Goal: Information Seeking & Learning: Learn about a topic

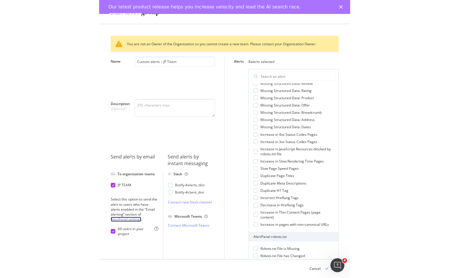
scroll to position [444, 0]
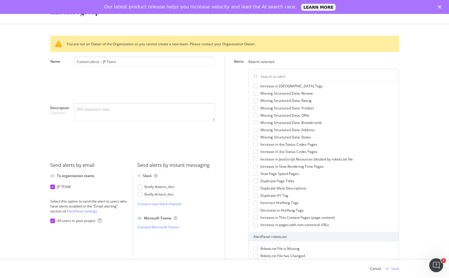
click at [115, 74] on div "Custom alerts – JP Team" at bounding box center [144, 78] width 141 height 42
click at [77, 42] on div "You are not an Owner of the Organization so you cannot create a new team. Pleas…" at bounding box center [224, 44] width 349 height 16
click at [70, 15] on div "Edit alert group" at bounding box center [74, 12] width 49 height 10
click at [442, 6] on div "Close" at bounding box center [441, 6] width 6 height 3
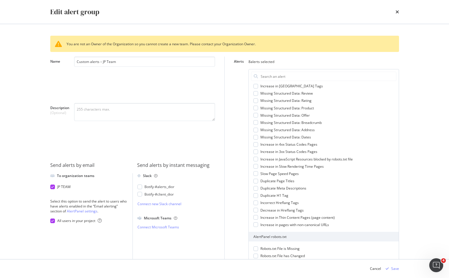
click at [65, 16] on div "Edit alert group" at bounding box center [74, 12] width 49 height 10
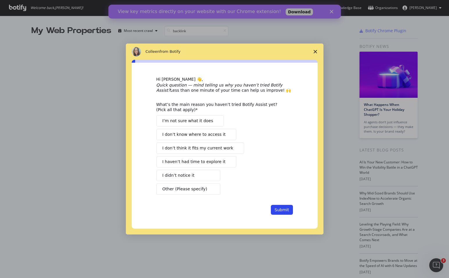
click at [314, 52] on icon "Close survey" at bounding box center [315, 51] width 3 height 3
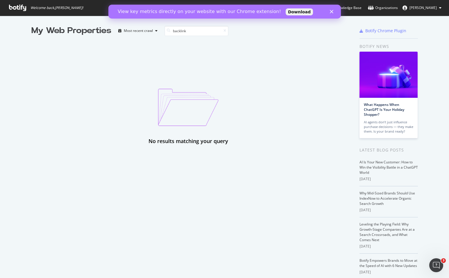
click at [331, 13] on div "View key metrics directly on your website with our Chrome extension! Download" at bounding box center [224, 11] width 232 height 9
click at [331, 12] on icon "Close" at bounding box center [330, 11] width 3 height 3
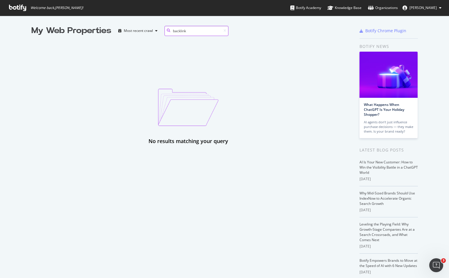
click at [195, 30] on input "backlink" at bounding box center [196, 31] width 64 height 10
click at [181, 30] on input "backlink" at bounding box center [196, 31] width 64 height 10
type input "back link"
click at [76, 32] on div "My Web Properties" at bounding box center [71, 31] width 80 height 12
click at [15, 8] on icon at bounding box center [17, 8] width 17 height 6
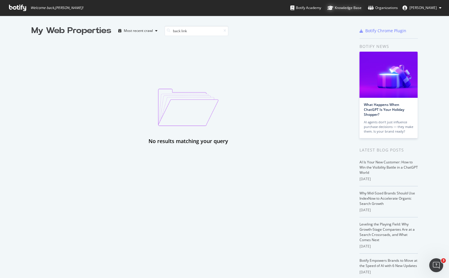
click at [345, 7] on div "Knowledge Base" at bounding box center [344, 8] width 34 height 6
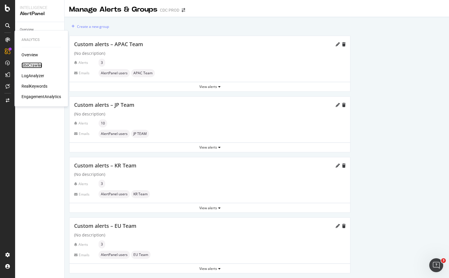
click at [34, 64] on div "SiteCrawler" at bounding box center [32, 65] width 21 height 6
click at [33, 74] on div "LogAnalyzer" at bounding box center [33, 76] width 23 height 6
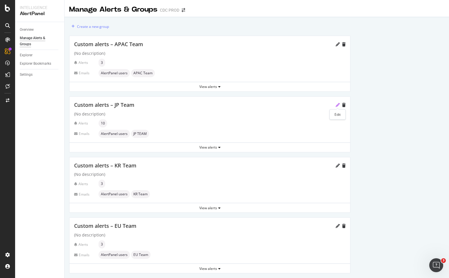
click at [336, 105] on icon "pencil" at bounding box center [338, 105] width 4 height 4
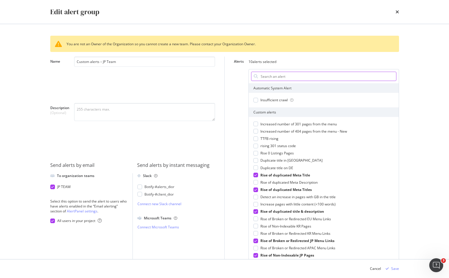
click at [288, 74] on input "Alerts" at bounding box center [328, 76] width 136 height 9
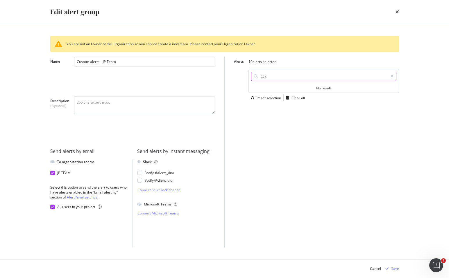
type input "ば"
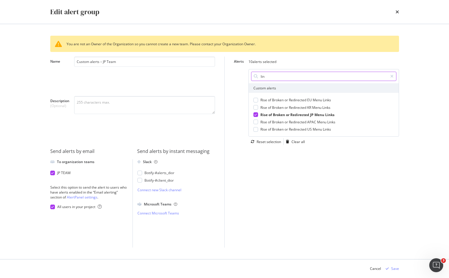
type input "link"
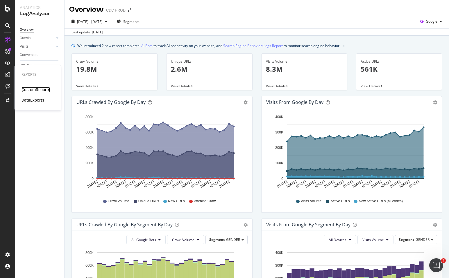
click at [30, 89] on div "CustomReports" at bounding box center [36, 90] width 28 height 6
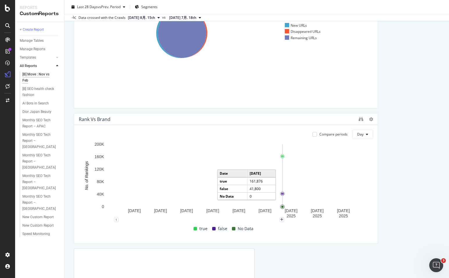
scroll to position [196, 0]
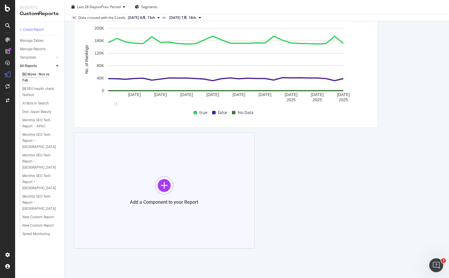
click at [153, 191] on div "Add a Component to your Report" at bounding box center [164, 190] width 181 height 116
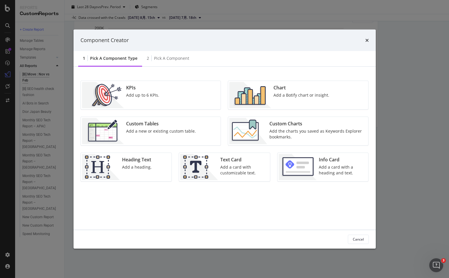
click at [155, 94] on div "KPIs Add up to 6 KPIs." at bounding box center [143, 95] width 38 height 26
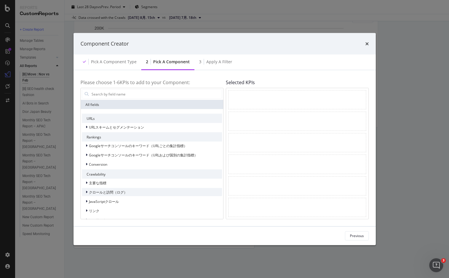
scroll to position [11, 0]
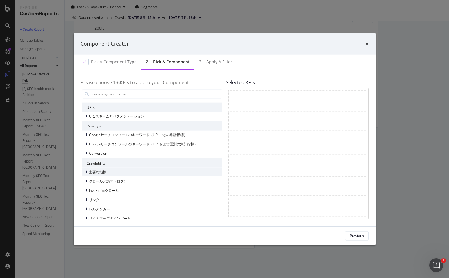
click at [87, 172] on icon "modal" at bounding box center [87, 171] width 2 height 3
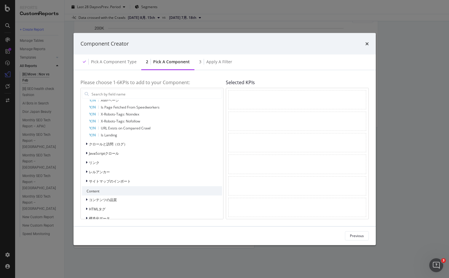
scroll to position [205, 0]
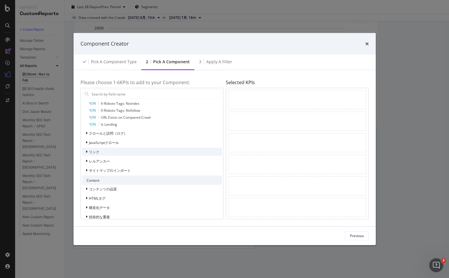
click at [85, 151] on div "リンク" at bounding box center [90, 152] width 17 height 6
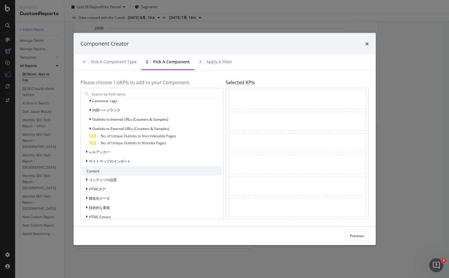
scroll to position [312, 0]
click at [86, 151] on icon "modal" at bounding box center [87, 150] width 2 height 3
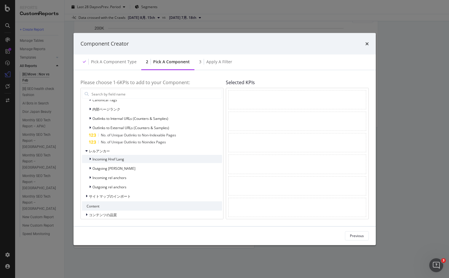
click at [89, 158] on icon "modal" at bounding box center [90, 158] width 2 height 3
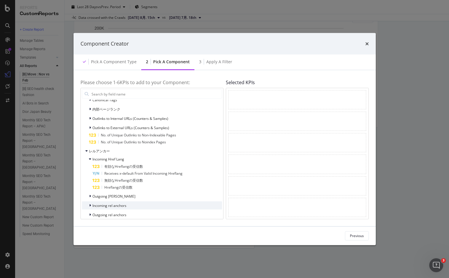
click at [89, 208] on div "modal" at bounding box center [90, 206] width 3 height 6
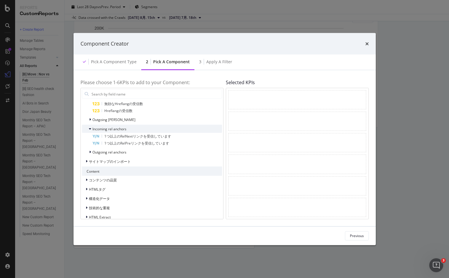
scroll to position [414, 0]
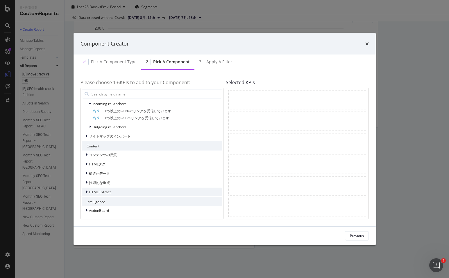
click at [87, 193] on icon "modal" at bounding box center [87, 191] width 2 height 3
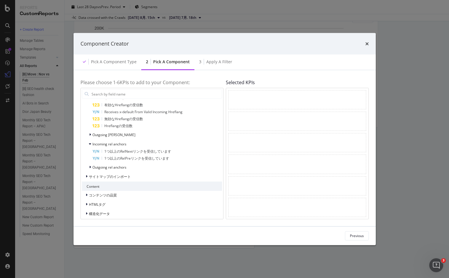
scroll to position [0, 0]
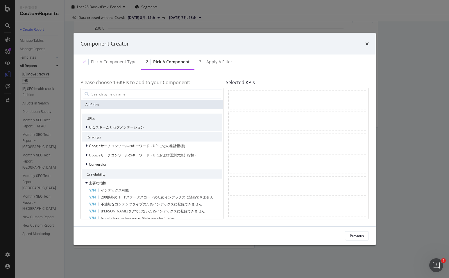
click at [87, 128] on icon "modal" at bounding box center [87, 127] width 2 height 3
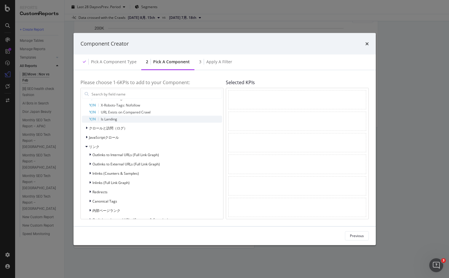
scroll to position [217, 0]
click at [85, 128] on div "クロールと訪問（ログ）" at bounding box center [104, 129] width 45 height 6
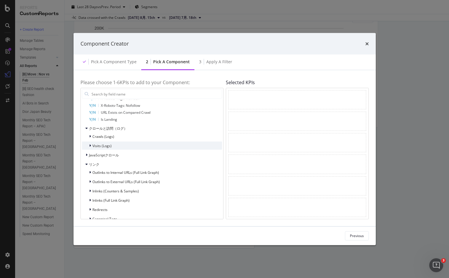
click at [88, 144] on div "Visits (Logs)" at bounding box center [97, 146] width 30 height 6
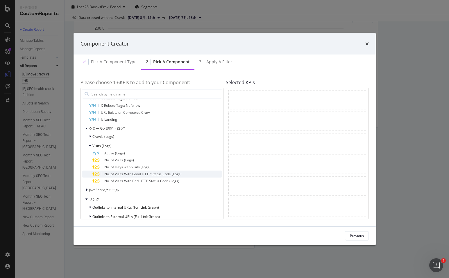
scroll to position [268, 0]
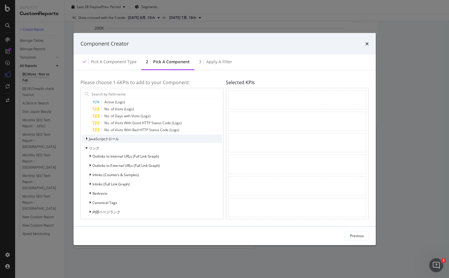
click at [87, 139] on icon "modal" at bounding box center [87, 138] width 2 height 3
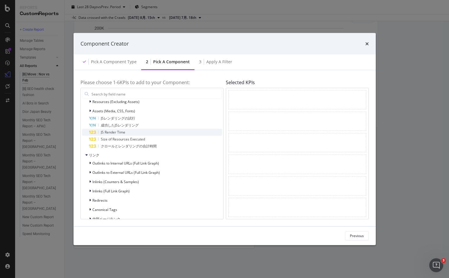
scroll to position [343, 0]
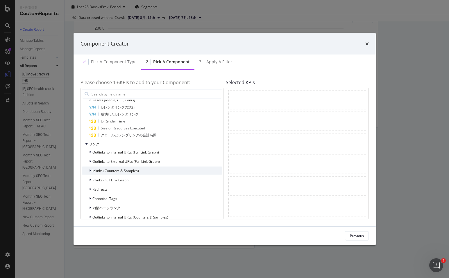
click at [88, 171] on div "Inlinks (Counters & Samples)" at bounding box center [110, 171] width 57 height 6
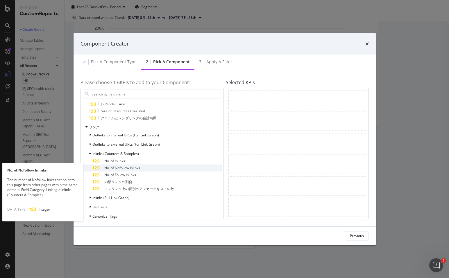
scroll to position [364, 0]
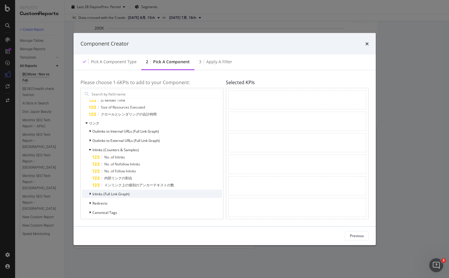
click at [90, 194] on icon "modal" at bounding box center [90, 193] width 2 height 3
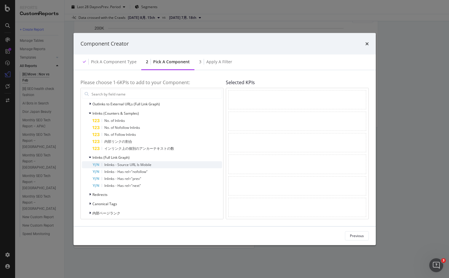
scroll to position [400, 0]
click at [113, 158] on span "Inlinks (Full Link Graph)" at bounding box center [110, 157] width 37 height 5
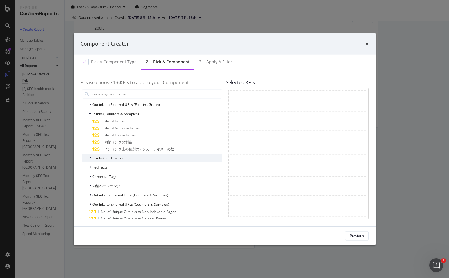
click at [113, 158] on span "Inlinks (Full Link Graph)" at bounding box center [110, 157] width 37 height 5
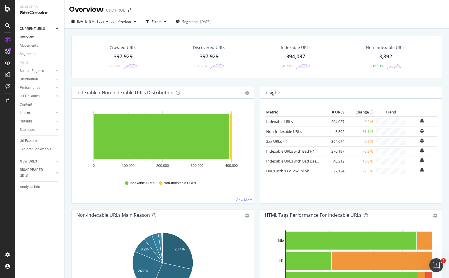
click at [40, 114] on link "Inlinks" at bounding box center [37, 113] width 35 height 6
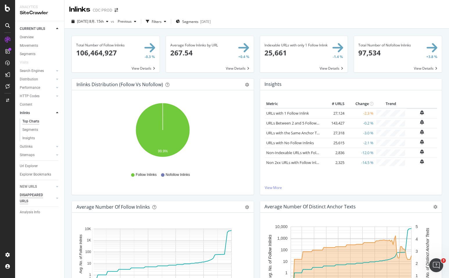
click at [43, 195] on div "DISAPPEARED URLS" at bounding box center [34, 198] width 29 height 12
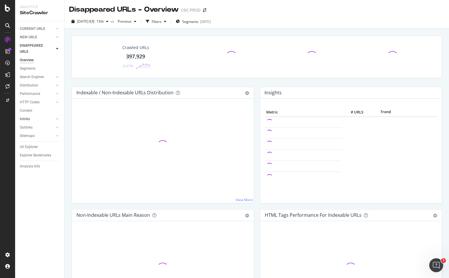
click at [52, 118] on div at bounding box center [52, 119] width 6 height 6
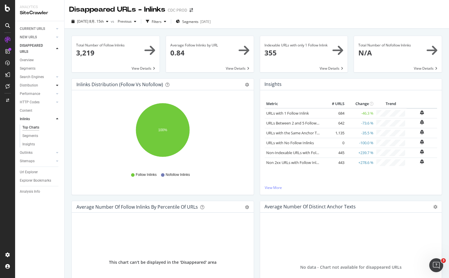
click at [56, 86] on icon at bounding box center [57, 85] width 2 height 3
click at [58, 78] on icon at bounding box center [57, 76] width 2 height 3
click at [59, 136] on div at bounding box center [57, 136] width 6 height 6
click at [57, 95] on icon at bounding box center [57, 93] width 2 height 3
click at [58, 160] on icon at bounding box center [57, 161] width 2 height 3
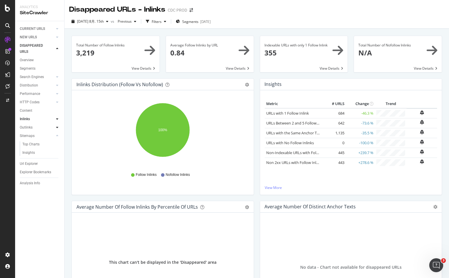
click at [57, 129] on icon at bounding box center [57, 127] width 2 height 3
click at [57, 28] on icon at bounding box center [57, 28] width 2 height 3
click at [57, 114] on icon at bounding box center [57, 112] width 2 height 3
click at [157, 24] on div "Filters" at bounding box center [157, 21] width 10 height 5
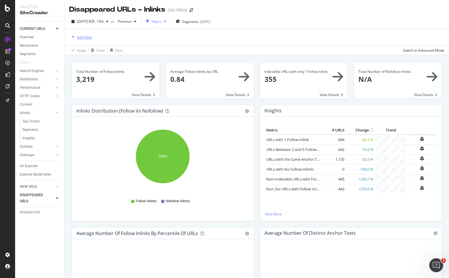
click at [84, 39] on div "Add Filter" at bounding box center [84, 37] width 15 height 5
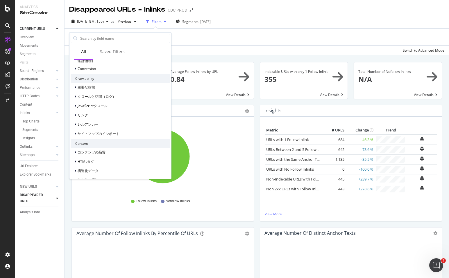
scroll to position [131, 0]
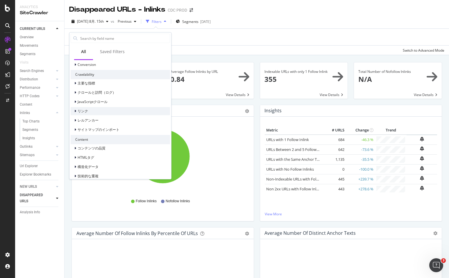
click at [75, 111] on icon at bounding box center [75, 111] width 2 height 3
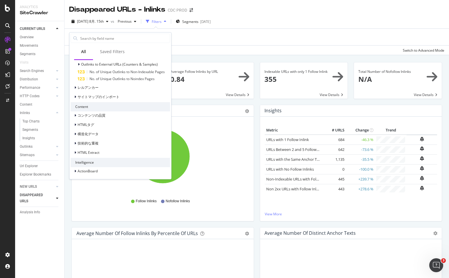
scroll to position [261, 0]
click at [204, 45] on div "Add Filter" at bounding box center [256, 37] width 375 height 17
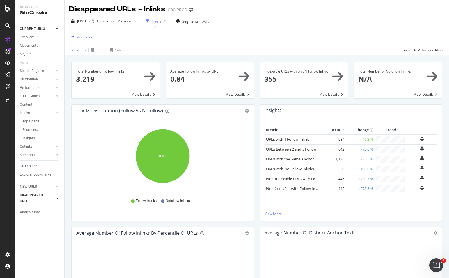
scroll to position [2, 0]
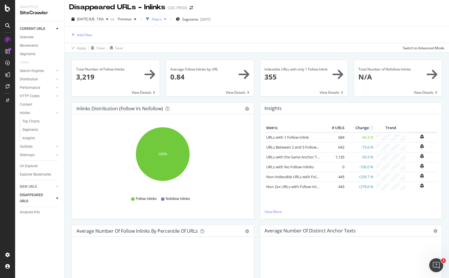
click at [129, 74] on span at bounding box center [116, 78] width 88 height 36
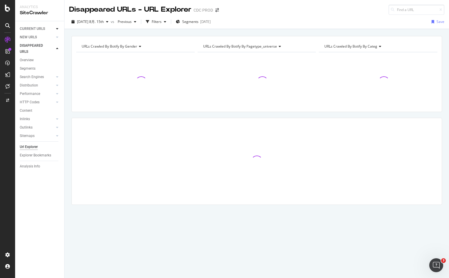
click at [58, 29] on icon at bounding box center [57, 28] width 2 height 3
click at [30, 114] on link "Inlinks" at bounding box center [37, 113] width 35 height 6
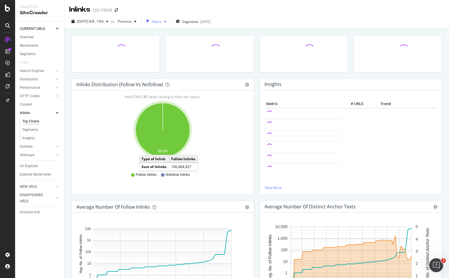
click at [156, 22] on div "Filters" at bounding box center [157, 21] width 10 height 5
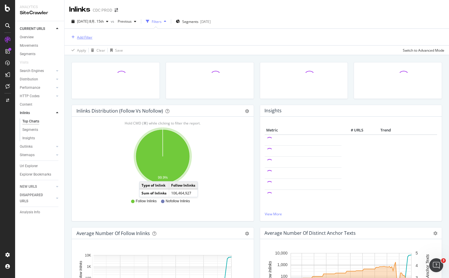
click at [88, 37] on div "Add Filter" at bounding box center [84, 37] width 15 height 5
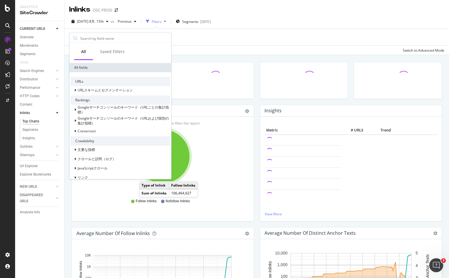
scroll to position [142, 0]
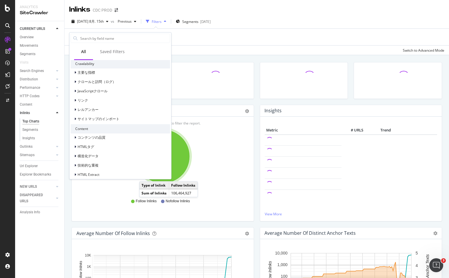
click at [210, 62] on div "Inlinks Distribution (Follow vs Nofollow) Pie Table Export as CSV Add to Custom…" at bounding box center [256, 275] width 370 height 435
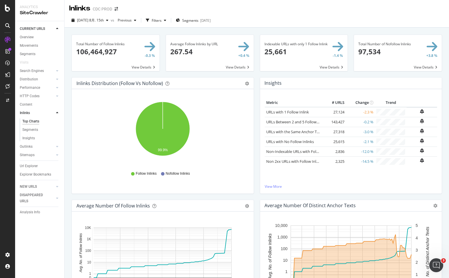
scroll to position [0, 0]
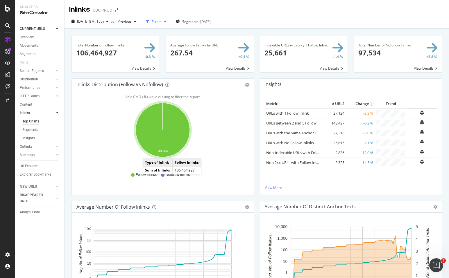
click at [159, 23] on div "Filters" at bounding box center [156, 21] width 25 height 9
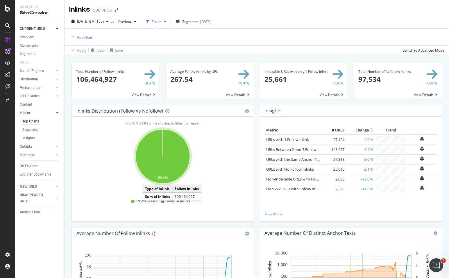
click at [87, 40] on div "Add Filter" at bounding box center [80, 37] width 23 height 6
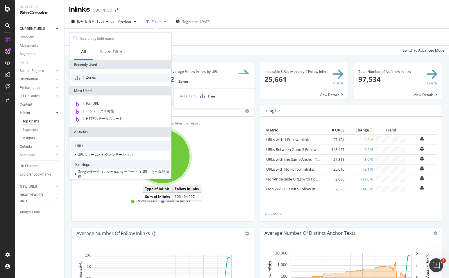
click at [92, 79] on span "Zones" at bounding box center [91, 77] width 10 height 5
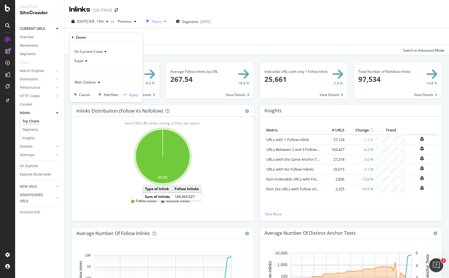
click at [92, 70] on div at bounding box center [105, 71] width 63 height 9
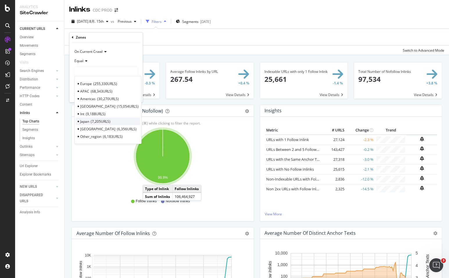
click at [88, 122] on span "Japan" at bounding box center [84, 121] width 9 height 5
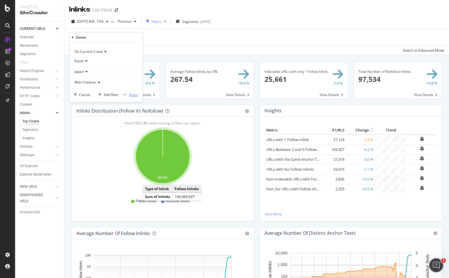
click at [134, 94] on div "Apply" at bounding box center [133, 94] width 9 height 5
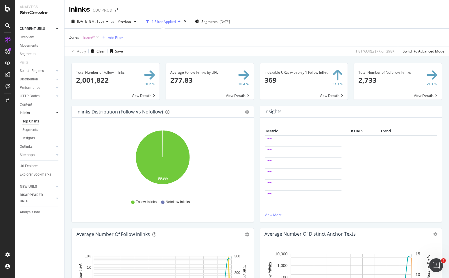
click at [146, 94] on span at bounding box center [116, 81] width 88 height 36
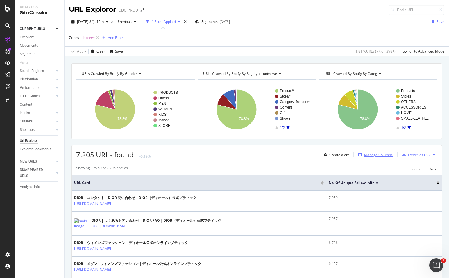
click at [373, 157] on div "Manage Columns" at bounding box center [378, 155] width 28 height 5
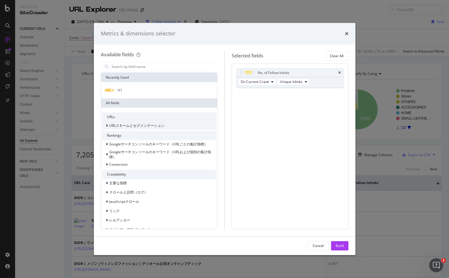
click at [107, 127] on icon "modal" at bounding box center [107, 125] width 2 height 3
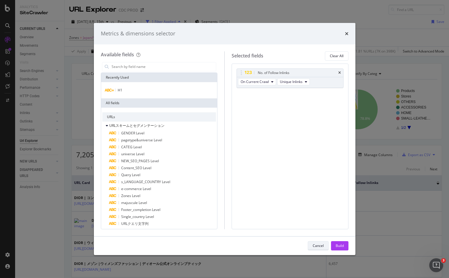
click at [318, 248] on div "Cancel" at bounding box center [318, 245] width 11 height 5
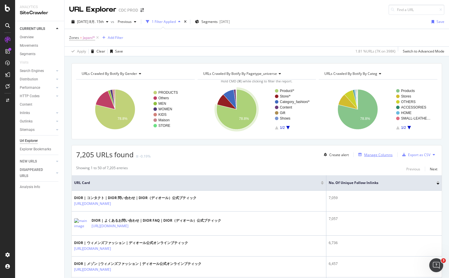
click at [389, 157] on div "Manage Columns" at bounding box center [378, 155] width 28 height 5
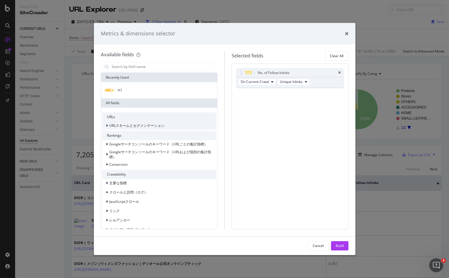
click at [132, 126] on span "URLスキームとセグメンテーション" at bounding box center [136, 125] width 55 height 5
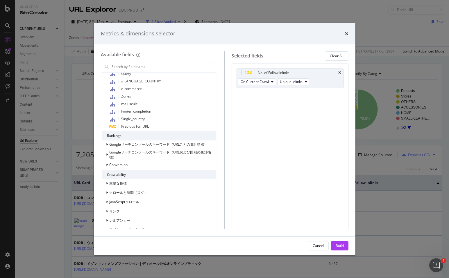
scroll to position [244, 0]
click at [106, 154] on icon "modal" at bounding box center [107, 154] width 2 height 3
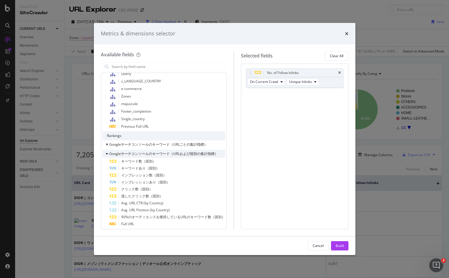
scroll to position [244, 0]
click at [106, 154] on icon "modal" at bounding box center [107, 153] width 2 height 3
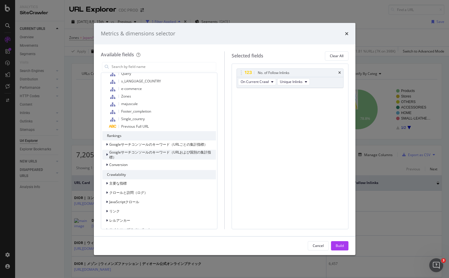
scroll to position [280, 0]
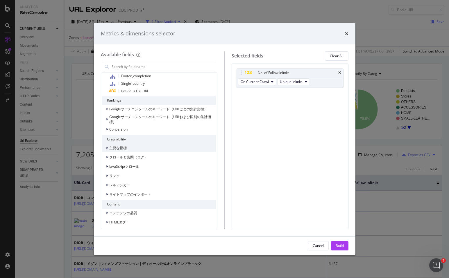
click at [106, 146] on icon "modal" at bounding box center [107, 147] width 2 height 3
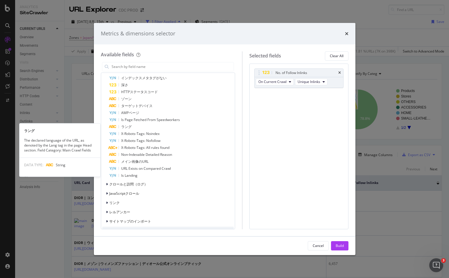
scroll to position [464, 0]
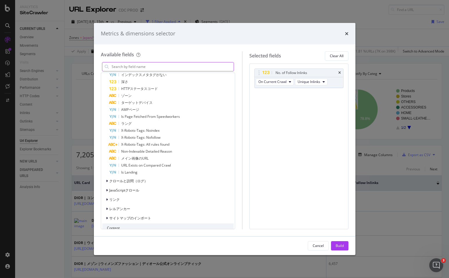
click at [158, 69] on input "modal" at bounding box center [172, 66] width 123 height 9
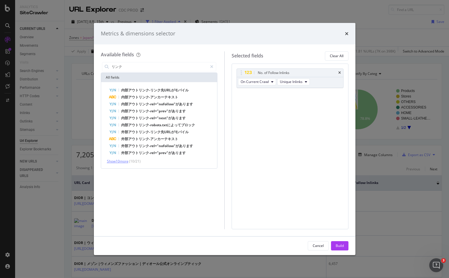
click at [126, 162] on span "Show 10 more" at bounding box center [118, 161] width 22 height 5
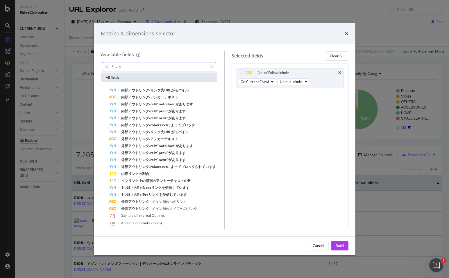
click at [144, 67] on input "リンク" at bounding box center [159, 66] width 97 height 9
type input "ｇ"
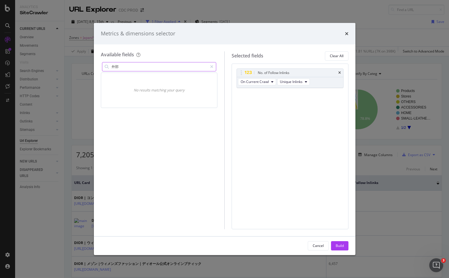
type input "外部"
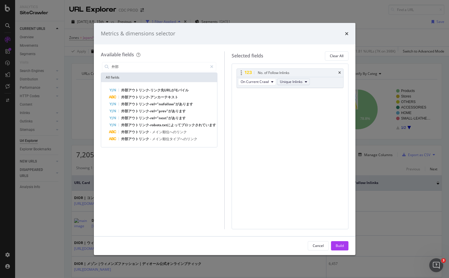
click at [289, 82] on span "Unique Inlinks" at bounding box center [291, 81] width 23 height 5
click at [262, 93] on div "No. of Follow Inlinks On Current Crawl Unique Inlinks You can use this field as…" at bounding box center [290, 85] width 107 height 32
click at [253, 84] on span "On Current Crawl" at bounding box center [255, 81] width 28 height 5
click at [250, 124] on div "No. of Follow Inlinks On Current Crawl Unique Inlinks You can use this field as…" at bounding box center [290, 147] width 117 height 166
click at [211, 67] on icon "modal" at bounding box center [211, 67] width 3 height 4
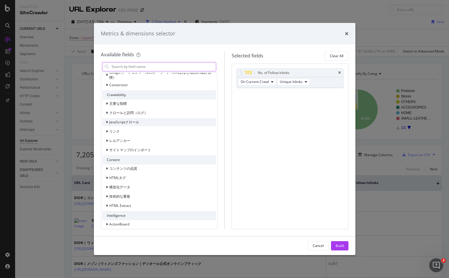
scroll to position [82, 0]
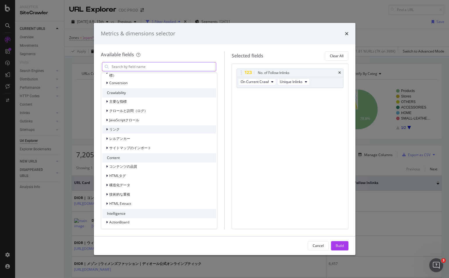
click at [108, 127] on div "modal" at bounding box center [107, 130] width 3 height 6
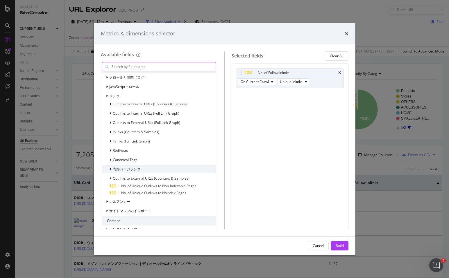
scroll to position [119, 0]
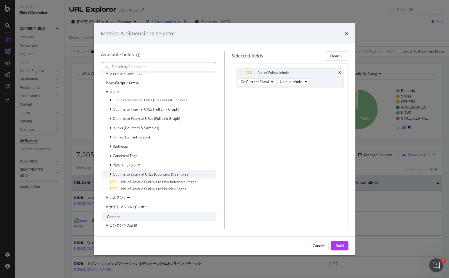
click at [110, 173] on icon "modal" at bounding box center [111, 174] width 2 height 3
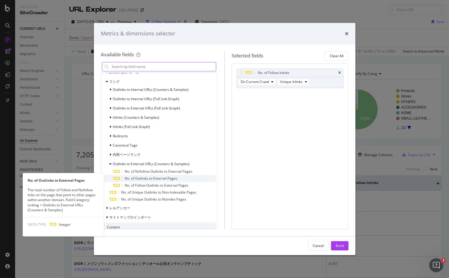
scroll to position [131, 0]
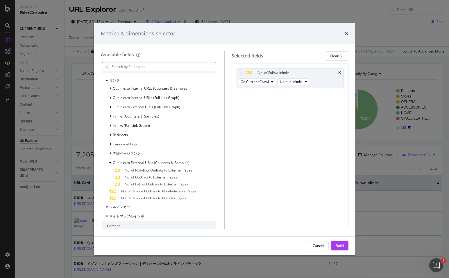
click at [69, 146] on div "Metrics & dimensions selector Available fields Recently Used H1 All fields URLs…" at bounding box center [224, 139] width 449 height 278
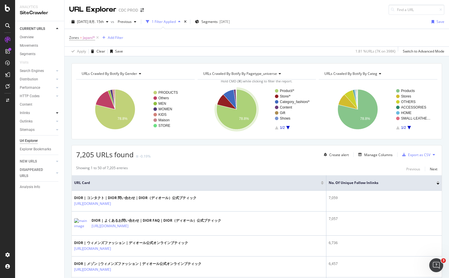
click at [57, 115] on icon at bounding box center [57, 112] width 2 height 3
click at [32, 140] on div "Insights" at bounding box center [28, 138] width 12 height 6
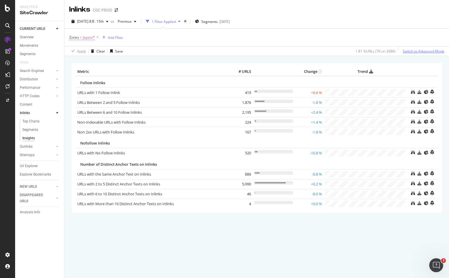
click at [414, 51] on div "Switch to Advanced Mode" at bounding box center [424, 51] width 42 height 5
click at [413, 51] on div "Switch back to Simple mode" at bounding box center [421, 51] width 45 height 5
click at [409, 51] on div "Switch to Advanced Mode" at bounding box center [424, 51] width 42 height 5
click at [413, 91] on icon at bounding box center [413, 92] width 4 height 4
